Goal: Consume media (video, audio): Watch videos, listen to music or podcasts

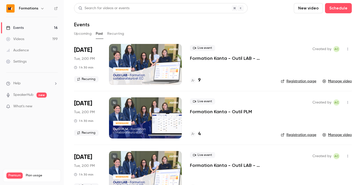
click at [42, 10] on icon "button" at bounding box center [42, 8] width 4 height 4
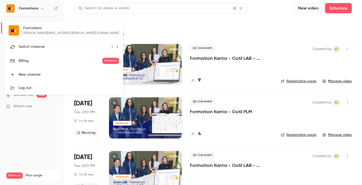
click at [77, 45] on li "Switch channel 5" at bounding box center [63, 47] width 119 height 14
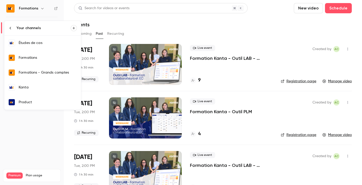
click at [37, 87] on div "Kanta" at bounding box center [48, 87] width 58 height 5
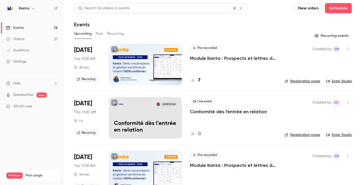
click at [99, 35] on button "Past" at bounding box center [99, 34] width 7 height 8
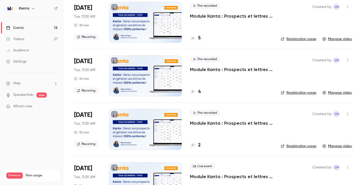
scroll to position [56, 0]
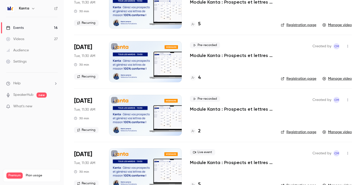
click at [231, 54] on p "Module Kanta : Prospects et lettres de mission" at bounding box center [231, 55] width 83 height 6
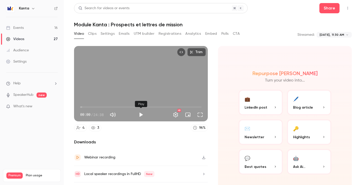
click at [142, 114] on button "Play" at bounding box center [141, 115] width 10 height 10
click at [201, 115] on button "Full screen" at bounding box center [200, 115] width 10 height 10
click at [143, 115] on button "Pause" at bounding box center [141, 115] width 10 height 10
type input "****"
click at [92, 34] on button "Clips" at bounding box center [92, 34] width 8 height 8
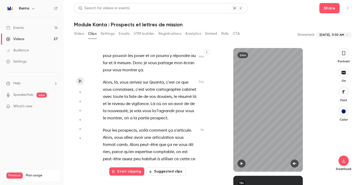
scroll to position [174, 0]
click at [145, 89] on span "votre" at bounding box center [150, 89] width 10 height 7
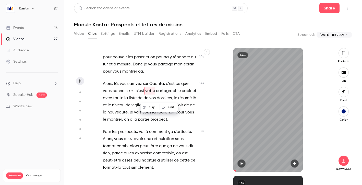
scroll to position [173, 0]
click at [242, 164] on icon "button" at bounding box center [242, 163] width 2 height 3
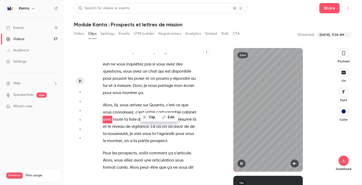
scroll to position [158, 0]
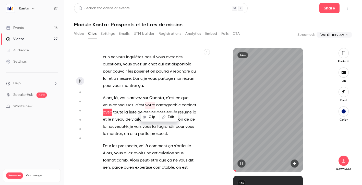
click at [293, 161] on button "button" at bounding box center [295, 163] width 8 height 8
click at [246, 164] on div at bounding box center [269, 163] width 70 height 8
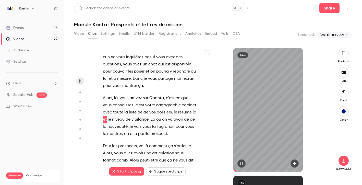
scroll to position [166, 0]
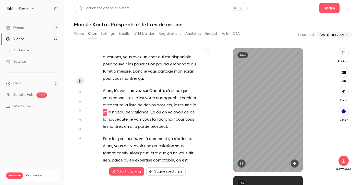
click at [243, 162] on icon "button" at bounding box center [242, 164] width 4 height 4
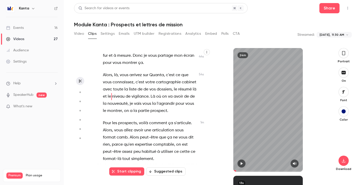
scroll to position [191, 0]
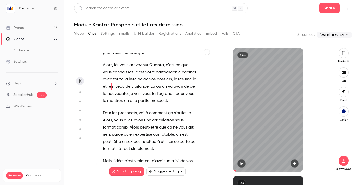
click at [242, 162] on icon "button" at bounding box center [242, 164] width 4 height 4
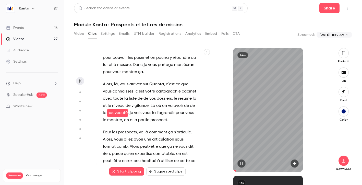
scroll to position [173, 0]
click at [242, 162] on icon "button" at bounding box center [242, 164] width 4 height 4
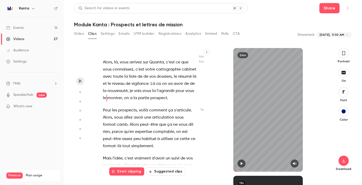
scroll to position [194, 0]
click at [240, 163] on icon "button" at bounding box center [242, 164] width 4 height 4
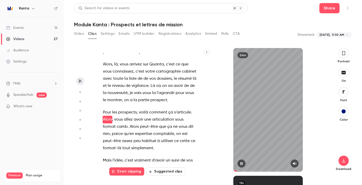
scroll to position [199, 0]
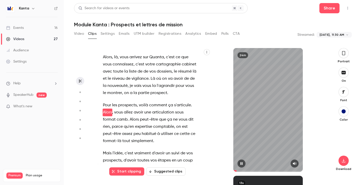
click at [243, 164] on icon "button" at bounding box center [242, 164] width 4 height 4
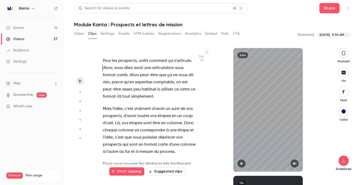
scroll to position [259, 0]
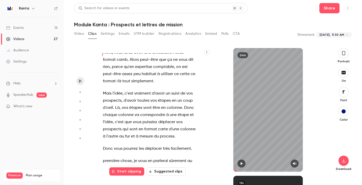
click at [144, 95] on span "vraiment" at bounding box center [142, 93] width 17 height 7
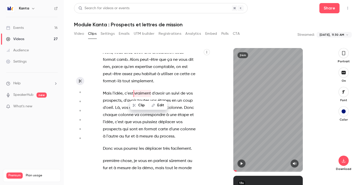
scroll to position [240, 0]
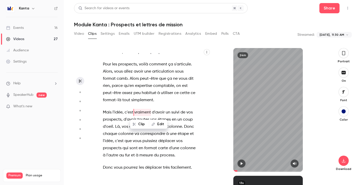
click at [245, 163] on button "button" at bounding box center [242, 163] width 8 height 8
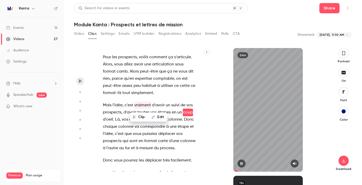
click at [245, 163] on button "button" at bounding box center [242, 163] width 8 height 8
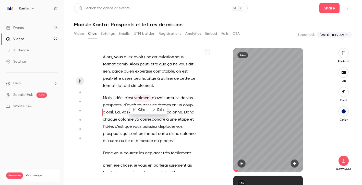
click at [147, 128] on span "puissiez" at bounding box center [150, 126] width 15 height 7
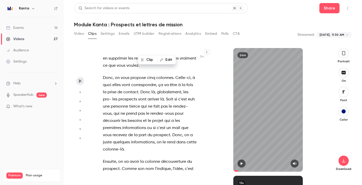
scroll to position [465, 0]
click at [156, 77] on span "colonnes" at bounding box center [164, 77] width 17 height 7
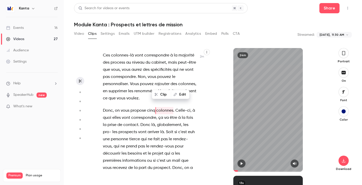
scroll to position [430, 0]
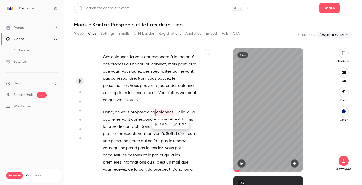
click at [243, 162] on icon "button" at bounding box center [242, 164] width 4 height 4
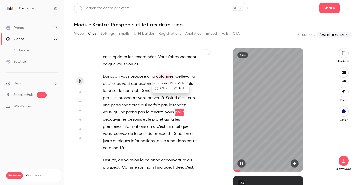
scroll to position [473, 0]
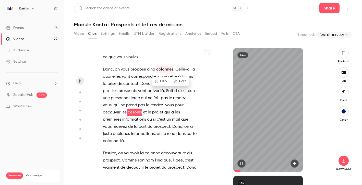
click at [242, 162] on icon "button" at bounding box center [242, 164] width 4 height 4
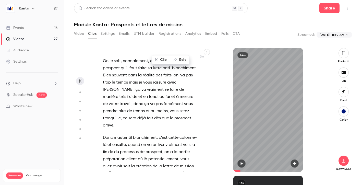
scroll to position [712, 0]
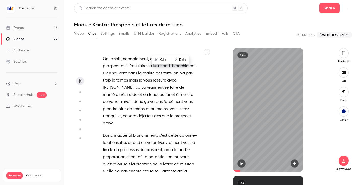
click at [131, 132] on span "mautentil" at bounding box center [123, 135] width 18 height 7
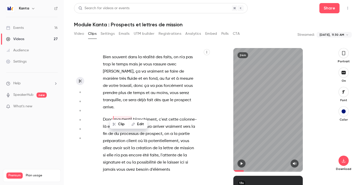
click at [242, 164] on icon "button" at bounding box center [242, 163] width 2 height 3
click at [242, 164] on icon "button" at bounding box center [242, 164] width 4 height 4
click at [177, 116] on span "cette" at bounding box center [174, 119] width 10 height 7
click at [150, 123] on span "va" at bounding box center [149, 126] width 5 height 7
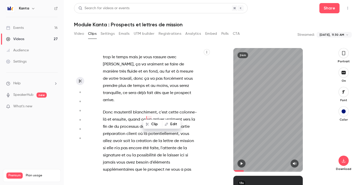
scroll to position [0, 0]
click at [134, 123] on span "processus" at bounding box center [129, 126] width 19 height 7
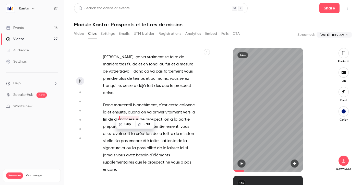
click at [241, 162] on button "button" at bounding box center [242, 163] width 8 height 8
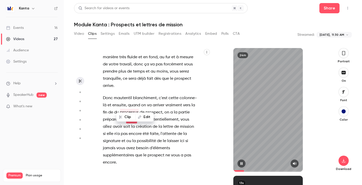
click at [240, 163] on icon "button" at bounding box center [242, 164] width 4 height 4
click at [164, 109] on span "," at bounding box center [163, 112] width 1 height 7
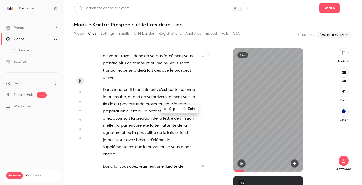
scroll to position [759, 0]
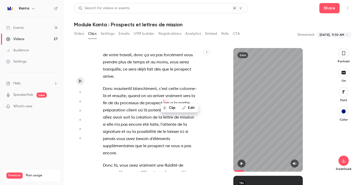
click at [127, 85] on span "mautentil" at bounding box center [123, 88] width 18 height 7
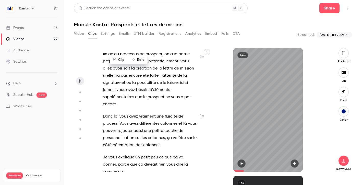
scroll to position [810, 0]
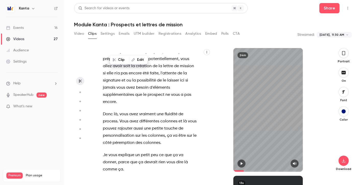
click at [128, 125] on span "rajouter" at bounding box center [125, 128] width 15 height 7
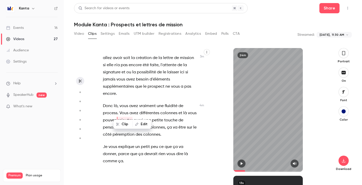
scroll to position [819, 0]
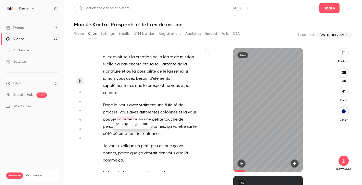
click at [243, 164] on icon "button" at bounding box center [242, 164] width 4 height 4
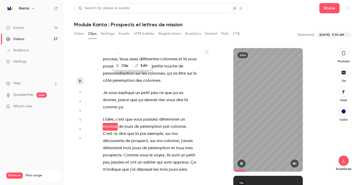
scroll to position [879, 0]
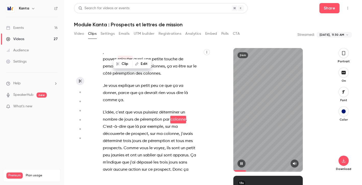
click at [243, 164] on icon "button" at bounding box center [242, 163] width 2 height 3
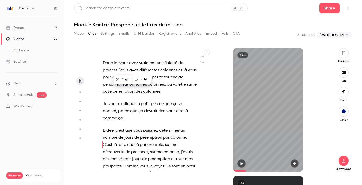
scroll to position [868, 0]
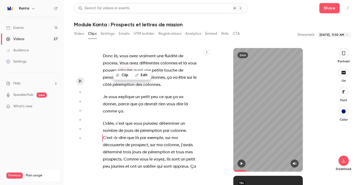
click at [135, 142] on span "prospect" at bounding box center [139, 145] width 17 height 7
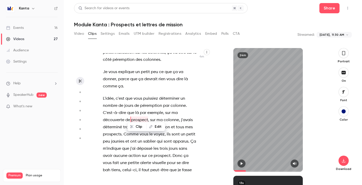
scroll to position [893, 0]
click at [243, 162] on icon "button" at bounding box center [242, 164] width 4 height 4
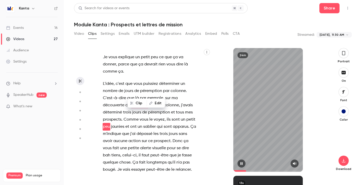
scroll to position [915, 0]
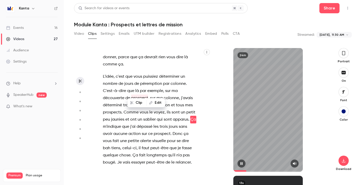
click at [243, 162] on icon "button" at bounding box center [242, 164] width 4 height 4
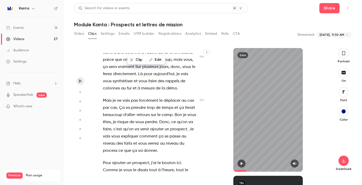
scroll to position [1056, 0]
click at [143, 105] on span "prendre" at bounding box center [138, 108] width 15 height 7
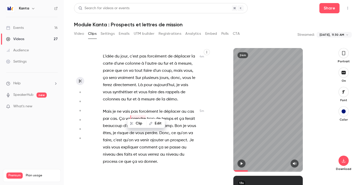
scroll to position [1045, 0]
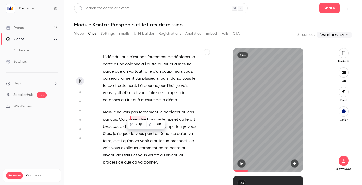
click at [241, 163] on icon "button" at bounding box center [242, 163] width 2 height 3
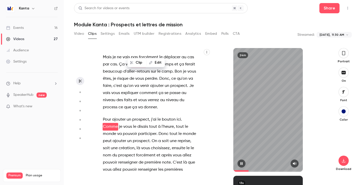
scroll to position [1107, 0]
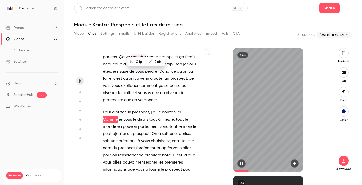
click at [242, 161] on button "button" at bounding box center [242, 163] width 8 height 8
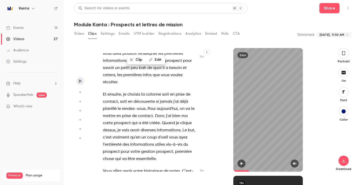
scroll to position [1219, 0]
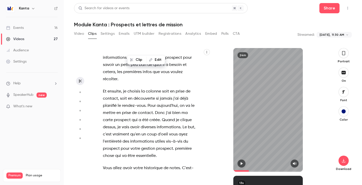
click at [159, 117] on span "créée" at bounding box center [155, 120] width 10 height 7
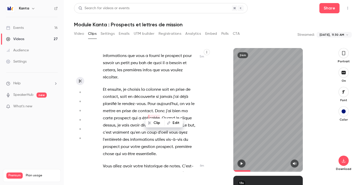
scroll to position [1225, 0]
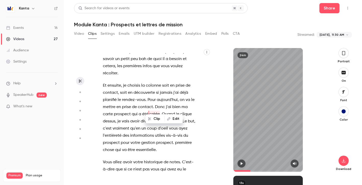
click at [122, 118] on span "vais" at bounding box center [125, 121] width 7 height 7
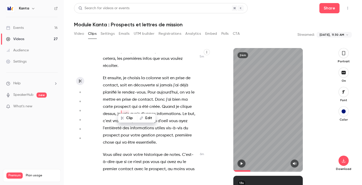
scroll to position [1233, 0]
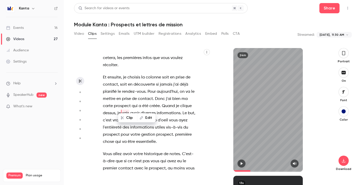
click at [241, 161] on button "button" at bounding box center [242, 163] width 8 height 8
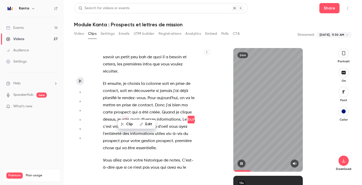
scroll to position [1234, 0]
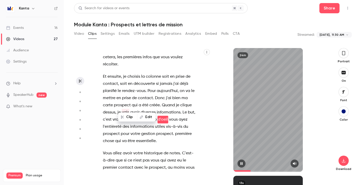
click at [241, 161] on button "button" at bounding box center [242, 163] width 8 height 8
click at [157, 95] on span "Donc" at bounding box center [160, 98] width 10 height 7
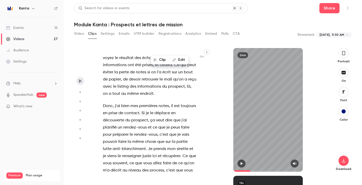
scroll to position [1352, 0]
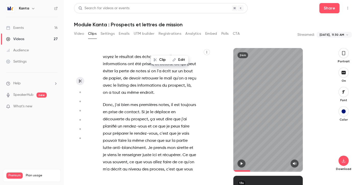
click at [138, 123] on span "rendez-vous" at bounding box center [135, 126] width 24 height 7
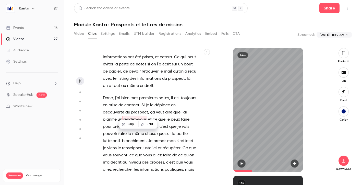
click at [241, 163] on icon "button" at bounding box center [242, 163] width 2 height 3
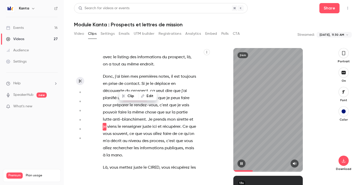
scroll to position [1387, 0]
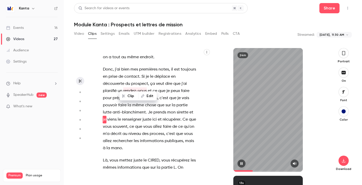
click at [243, 165] on icon "button" at bounding box center [242, 164] width 4 height 4
click at [182, 70] on p "Donc , j'ai bien mes premières notes , il est toujours en prise de contact . Si…" at bounding box center [150, 109] width 94 height 86
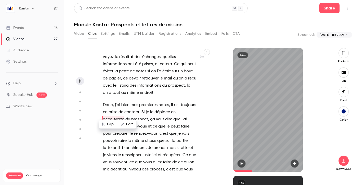
scroll to position [1351, 0]
click at [144, 102] on span "premières" at bounding box center [148, 105] width 18 height 7
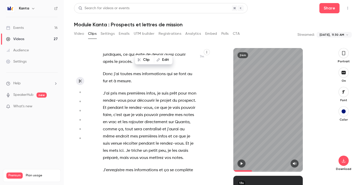
scroll to position [1522, 0]
click at [123, 104] on span "pendant" at bounding box center [116, 107] width 16 height 7
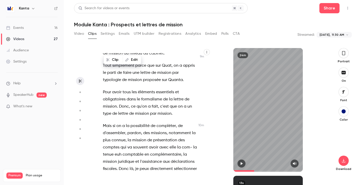
scroll to position [2111, 0]
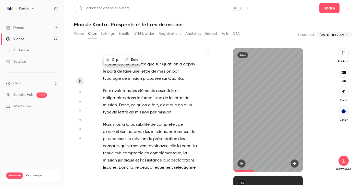
click at [119, 87] on span "avoir" at bounding box center [116, 90] width 9 height 7
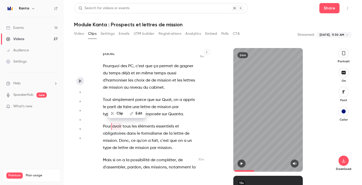
scroll to position [2075, 0]
click at [242, 160] on button "button" at bounding box center [242, 163] width 8 height 8
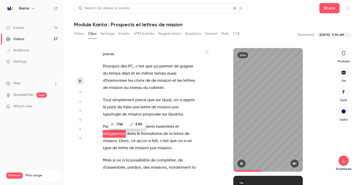
scroll to position [2082, 0]
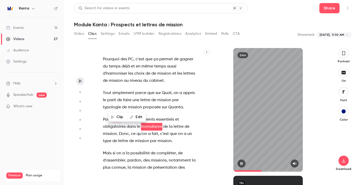
click at [242, 160] on button "button" at bounding box center [242, 163] width 8 height 8
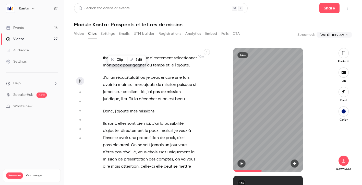
scroll to position [2220, 0]
click at [162, 89] on span "de" at bounding box center [163, 92] width 5 height 7
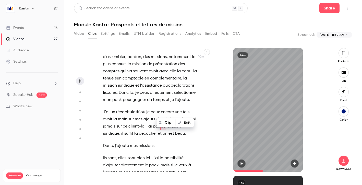
scroll to position [2186, 0]
click at [242, 162] on icon "button" at bounding box center [242, 164] width 4 height 4
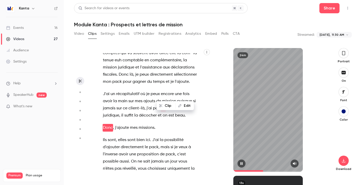
scroll to position [2205, 0]
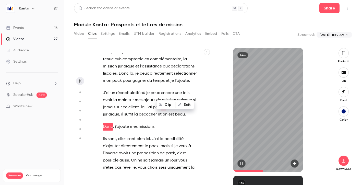
click at [242, 162] on icon "button" at bounding box center [242, 164] width 4 height 4
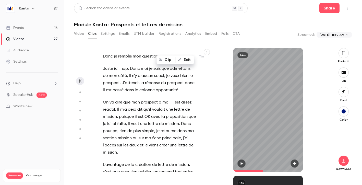
scroll to position [2444, 0]
click at [129, 127] on span "de" at bounding box center [130, 130] width 5 height 7
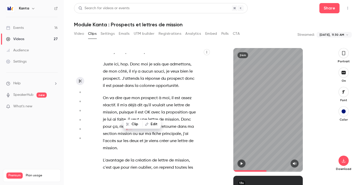
click at [241, 163] on icon "button" at bounding box center [242, 163] width 2 height 3
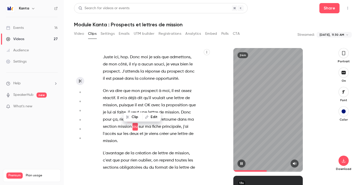
click at [241, 163] on icon "button" at bounding box center [242, 163] width 2 height 3
click at [177, 102] on span "proposition" at bounding box center [177, 105] width 22 height 7
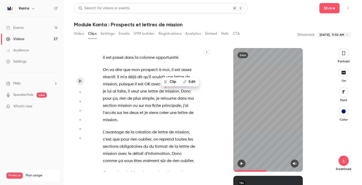
scroll to position [2493, 0]
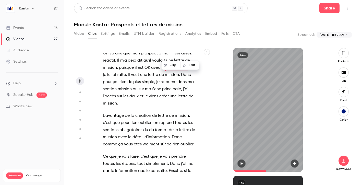
click at [129, 112] on span "de" at bounding box center [127, 115] width 5 height 7
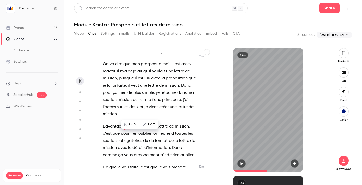
scroll to position [2482, 0]
click at [152, 97] on span "fiche" at bounding box center [156, 100] width 9 height 7
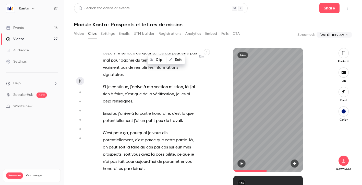
scroll to position [2681, 0]
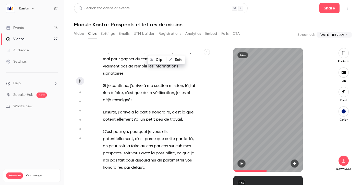
click at [119, 128] on span "pour" at bounding box center [117, 131] width 9 height 7
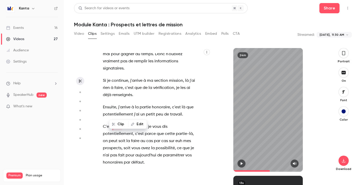
click at [242, 161] on button "button" at bounding box center [242, 163] width 8 height 8
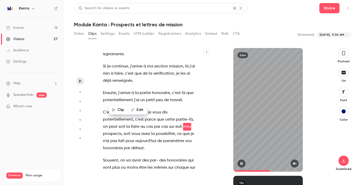
scroll to position [2708, 0]
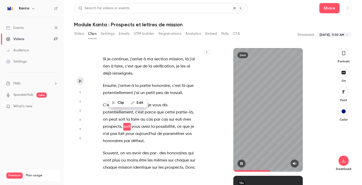
click at [242, 161] on button "button" at bounding box center [242, 163] width 8 height 8
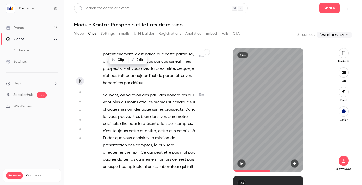
scroll to position [2766, 0]
click at [146, 113] on span "bien" at bounding box center [145, 116] width 8 height 7
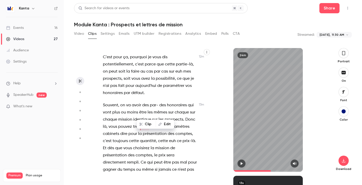
scroll to position [2756, 0]
click at [241, 165] on icon "button" at bounding box center [242, 164] width 4 height 4
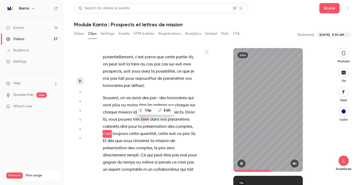
scroll to position [2770, 0]
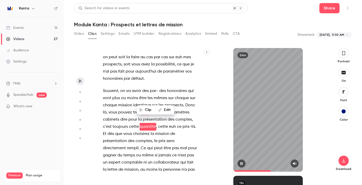
click at [241, 164] on icon "button" at bounding box center [242, 163] width 2 height 3
click at [124, 102] on span "mission" at bounding box center [125, 105] width 14 height 7
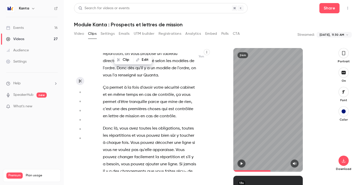
scroll to position [3093, 0]
click at [106, 84] on span "Ça" at bounding box center [106, 87] width 6 height 7
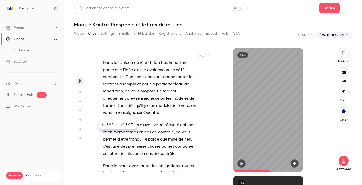
scroll to position [3055, 0]
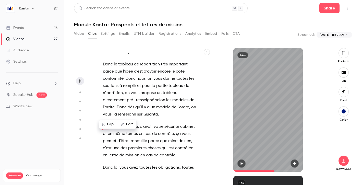
click at [243, 162] on icon "button" at bounding box center [242, 164] width 4 height 4
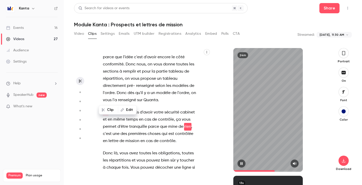
scroll to position [3076, 0]
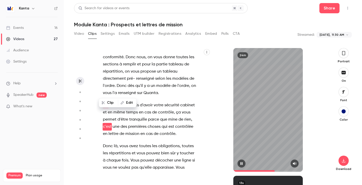
click at [240, 163] on icon "button" at bounding box center [242, 164] width 4 height 4
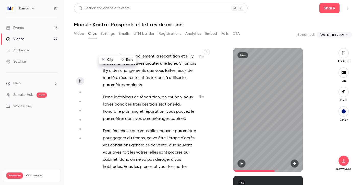
scroll to position [3194, 0]
click at [113, 96] on span at bounding box center [113, 98] width 1 height 4
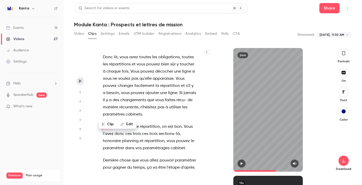
click at [242, 164] on icon "button" at bounding box center [242, 164] width 4 height 4
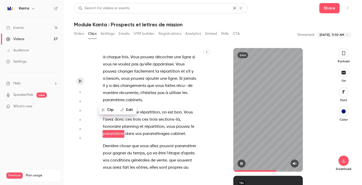
scroll to position [3186, 0]
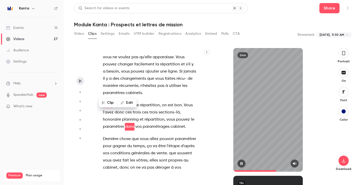
click at [241, 164] on icon "button" at bounding box center [242, 163] width 2 height 3
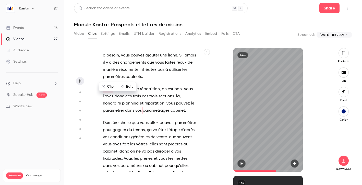
click at [242, 161] on button "button" at bounding box center [242, 163] width 8 height 8
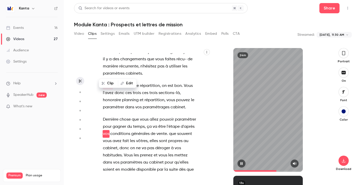
scroll to position [3213, 0]
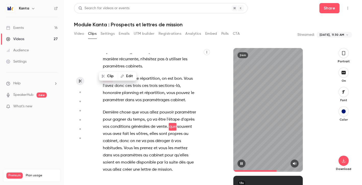
click at [242, 161] on button "button" at bounding box center [242, 163] width 8 height 8
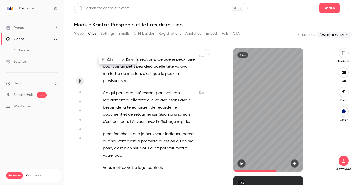
scroll to position [3395, 0]
click at [151, 131] on span "peux" at bounding box center [149, 134] width 9 height 7
click at [241, 166] on button "button" at bounding box center [242, 163] width 8 height 8
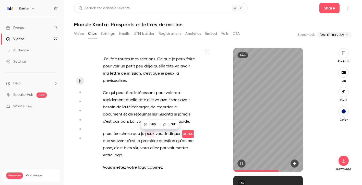
click at [241, 165] on button "button" at bounding box center [242, 163] width 8 height 8
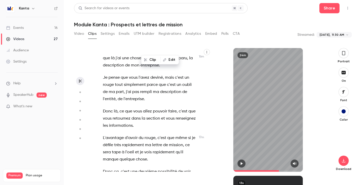
scroll to position [3611, 0]
click at [127, 115] on span "retournez" at bounding box center [122, 118] width 18 height 7
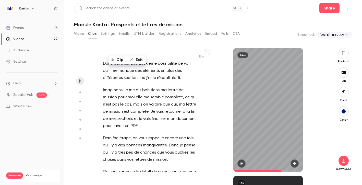
scroll to position [3719, 0]
click at [115, 135] on span "Dernière" at bounding box center [111, 138] width 16 height 7
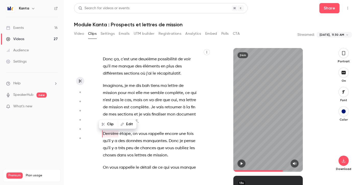
click at [120, 111] on span "sections" at bounding box center [126, 114] width 16 height 7
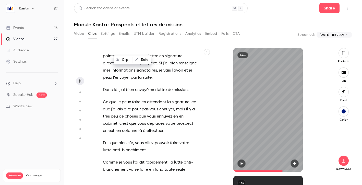
scroll to position [3914, 0]
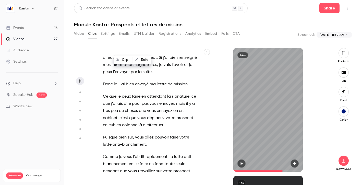
click at [125, 100] on span "dire" at bounding box center [127, 103] width 7 height 7
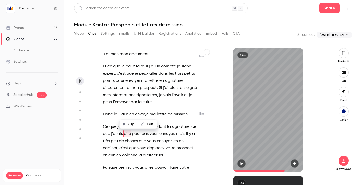
scroll to position [3884, 0]
click at [243, 167] on span at bounding box center [269, 171] width 70 height 8
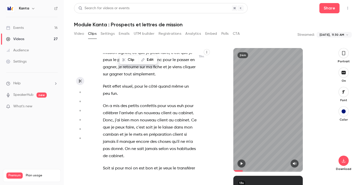
scroll to position [4207, 0]
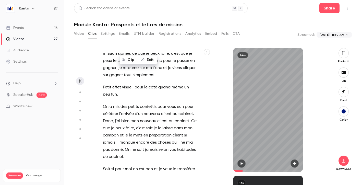
click at [140, 118] on span "nouveau" at bounding box center [148, 121] width 16 height 7
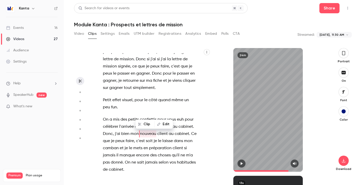
click at [243, 162] on icon "button" at bounding box center [242, 164] width 4 height 4
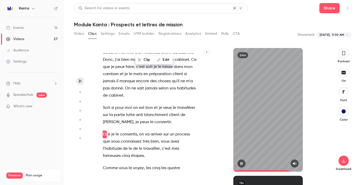
scroll to position [4269, 0]
click at [243, 162] on icon "button" at bounding box center [242, 164] width 4 height 4
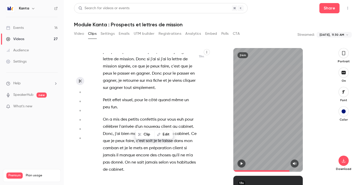
scroll to position [4195, 0]
click at [122, 98] on span at bounding box center [121, 100] width 1 height 4
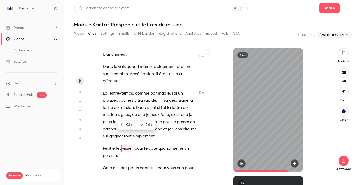
scroll to position [4145, 0]
click at [115, 90] on span "entre-temps" at bounding box center [122, 93] width 24 height 7
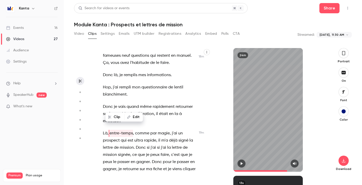
scroll to position [4105, 0]
click at [242, 160] on button "button" at bounding box center [242, 163] width 8 height 8
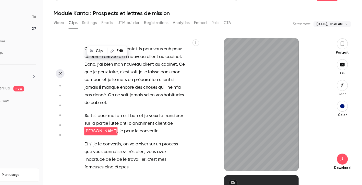
scroll to position [4257, 0]
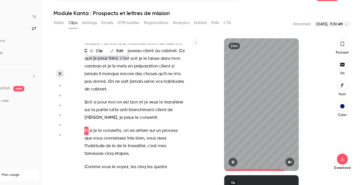
click at [243, 164] on icon "button" at bounding box center [242, 163] width 2 height 3
type input "******"
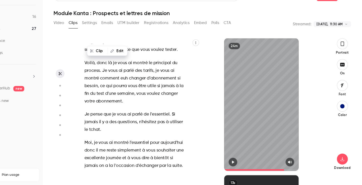
scroll to position [0, 0]
